Goal: Information Seeking & Learning: Learn about a topic

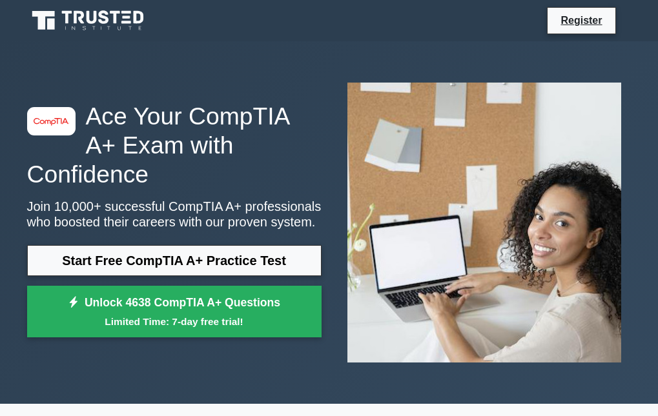
click at [375, 269] on img at bounding box center [484, 222] width 294 height 301
drag, startPoint x: 287, startPoint y: 20, endPoint x: 276, endPoint y: 25, distance: 12.5
click at [286, 23] on div "Register" at bounding box center [396, 20] width 470 height 27
